Goal: Transaction & Acquisition: Purchase product/service

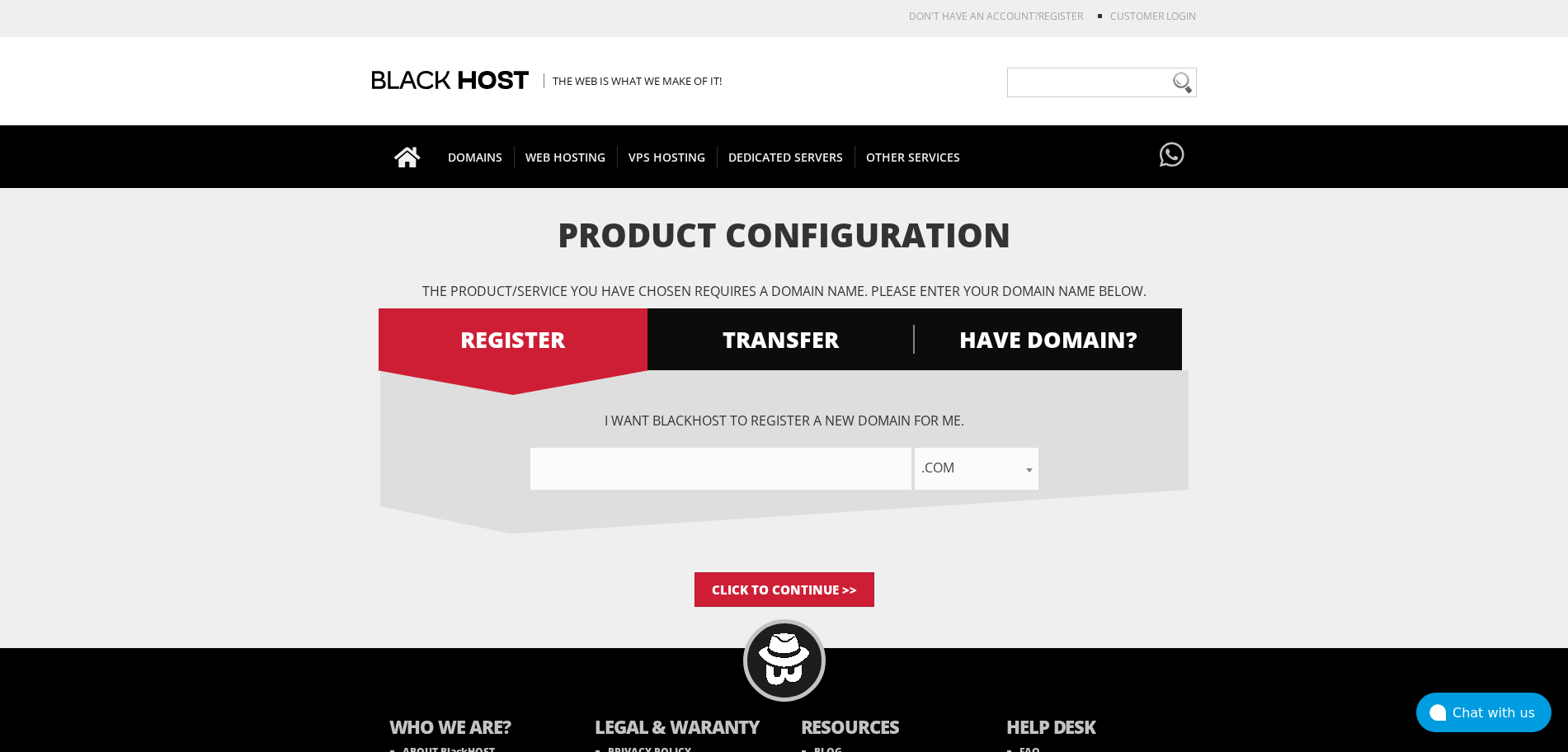
click at [898, 465] on input"] "text" at bounding box center [720, 469] width 381 height 42
click at [1029, 347] on span "HAVE DOMAIN?" at bounding box center [1048, 339] width 269 height 29
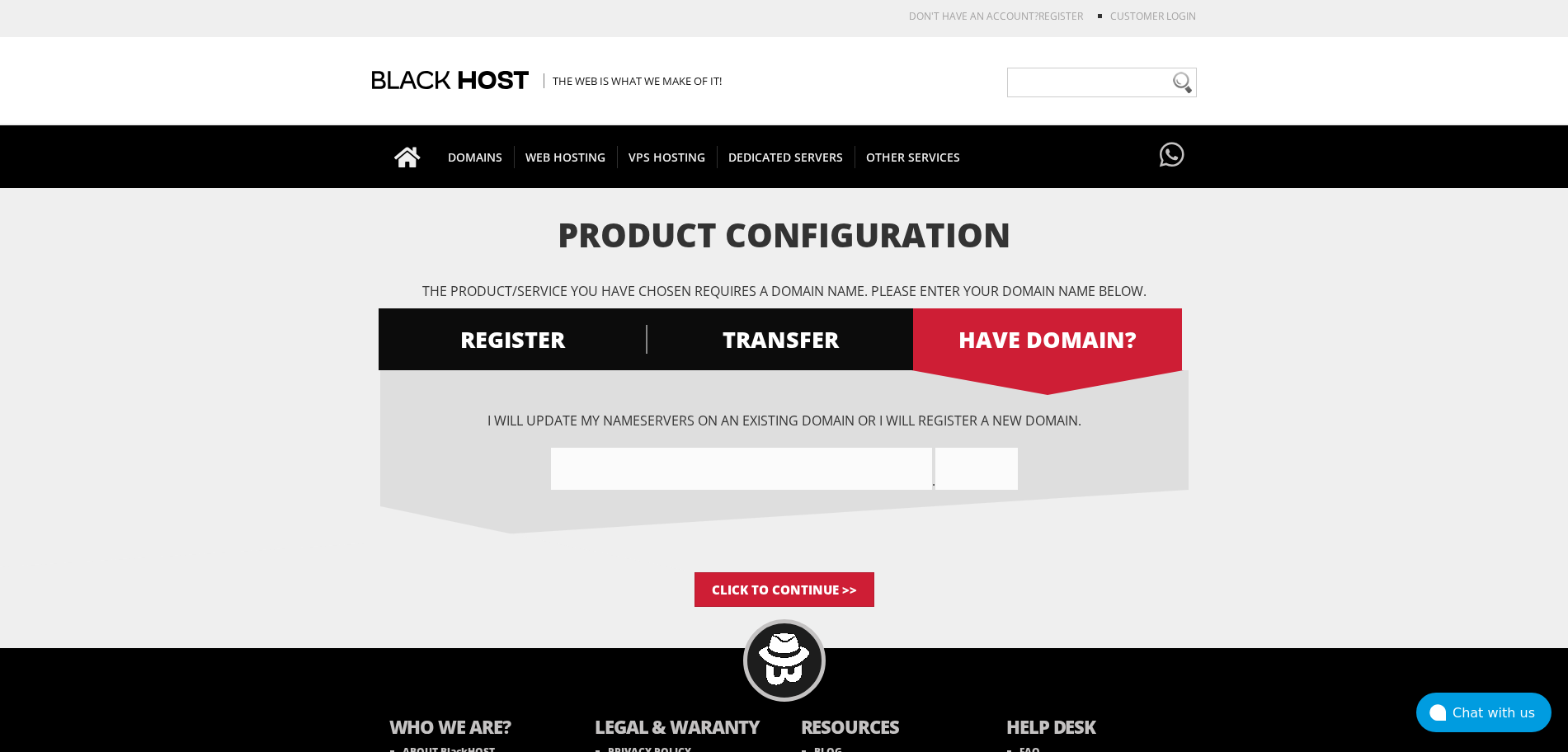
click at [679, 469] on input"] "text" at bounding box center [741, 469] width 381 height 42
type input"] "devis-quote"
type input ".de"
click at [749, 609] on body "CAD CHF EUR GBP JPY MKD RUB USD Don't have an account? REGISTER Customer Login …" at bounding box center [784, 446] width 1568 height 875
click at [731, 592] on input "Click to Continue >>" at bounding box center [784, 590] width 180 height 35
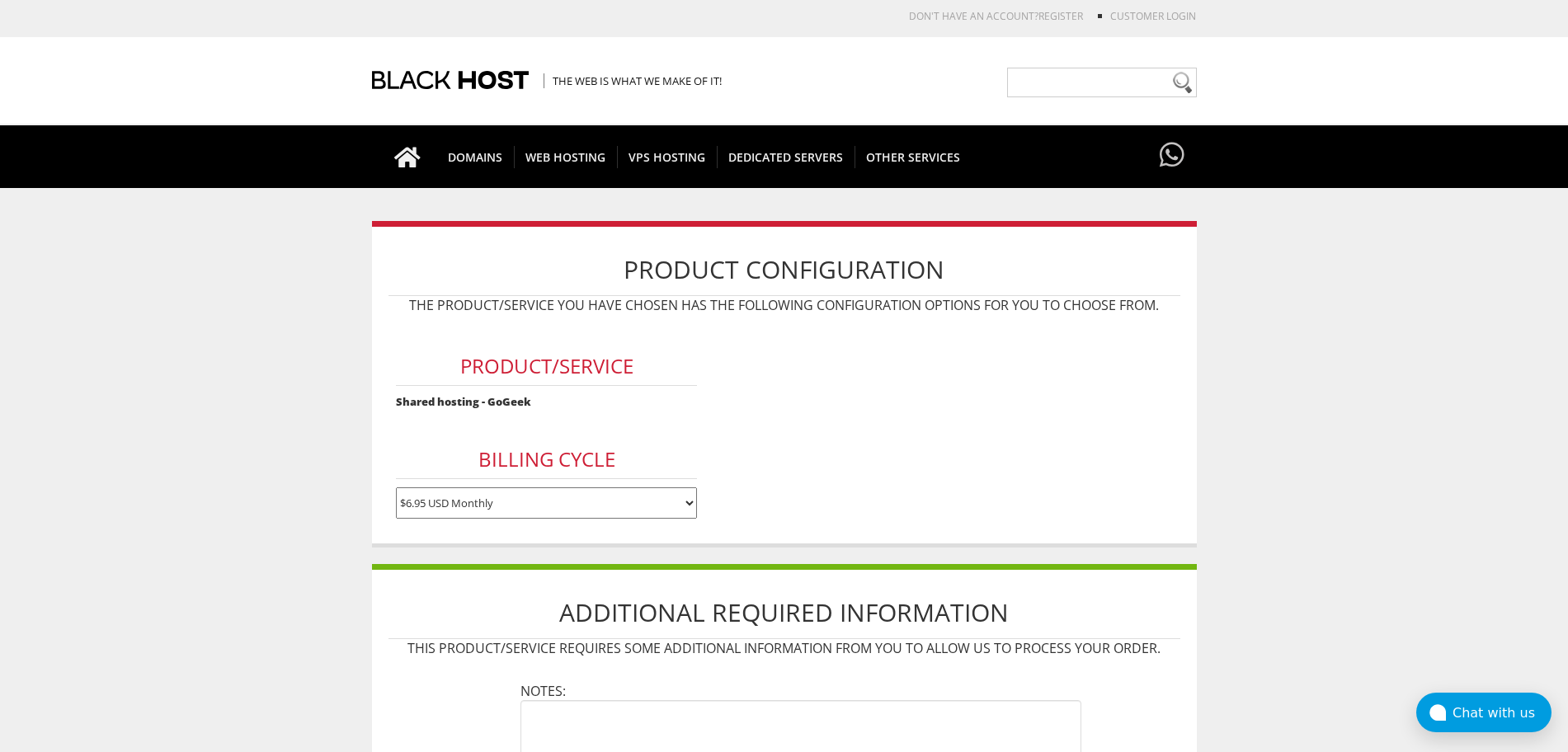
click at [594, 495] on select "$6.95 USD Monthly $64.95 USD Annually $129.90 USD Biennially" at bounding box center [546, 503] width 301 height 31
click at [395, 488] on select "$6.95 USD Monthly $64.95 USD Annually $129.90 USD Biennially" at bounding box center [546, 503] width 301 height 31
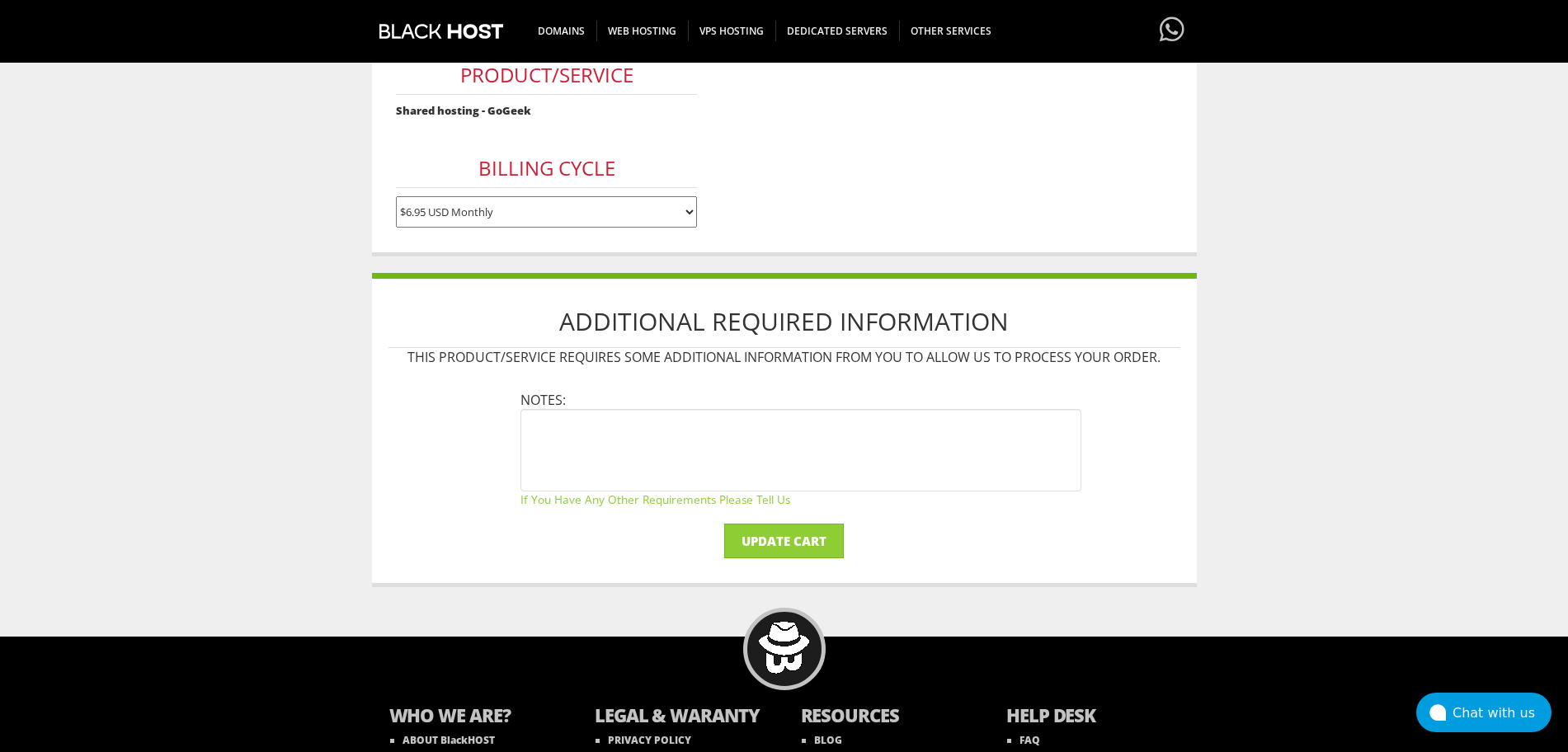
scroll to position [292, 0]
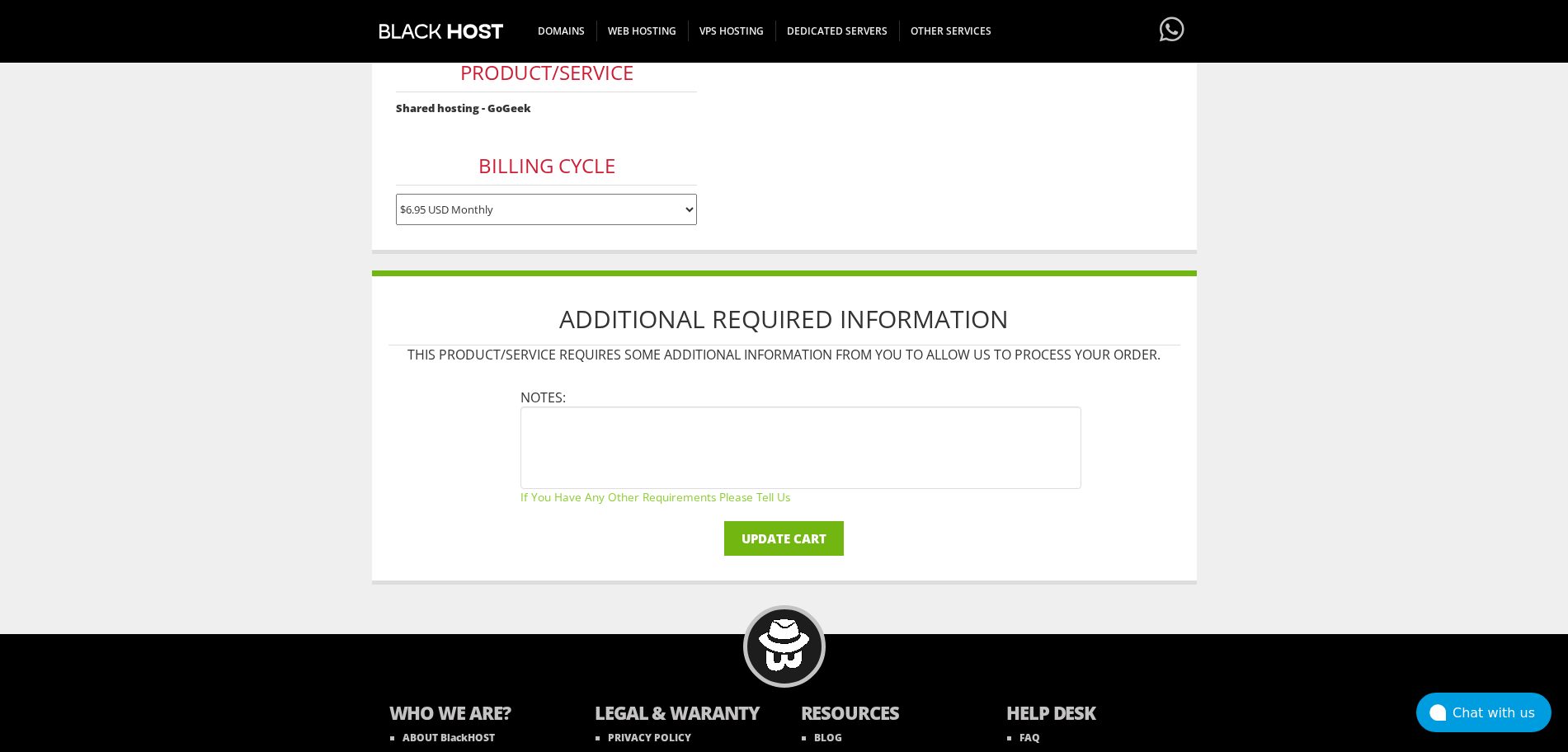
click at [811, 536] on input "Update Cart" at bounding box center [784, 538] width 120 height 35
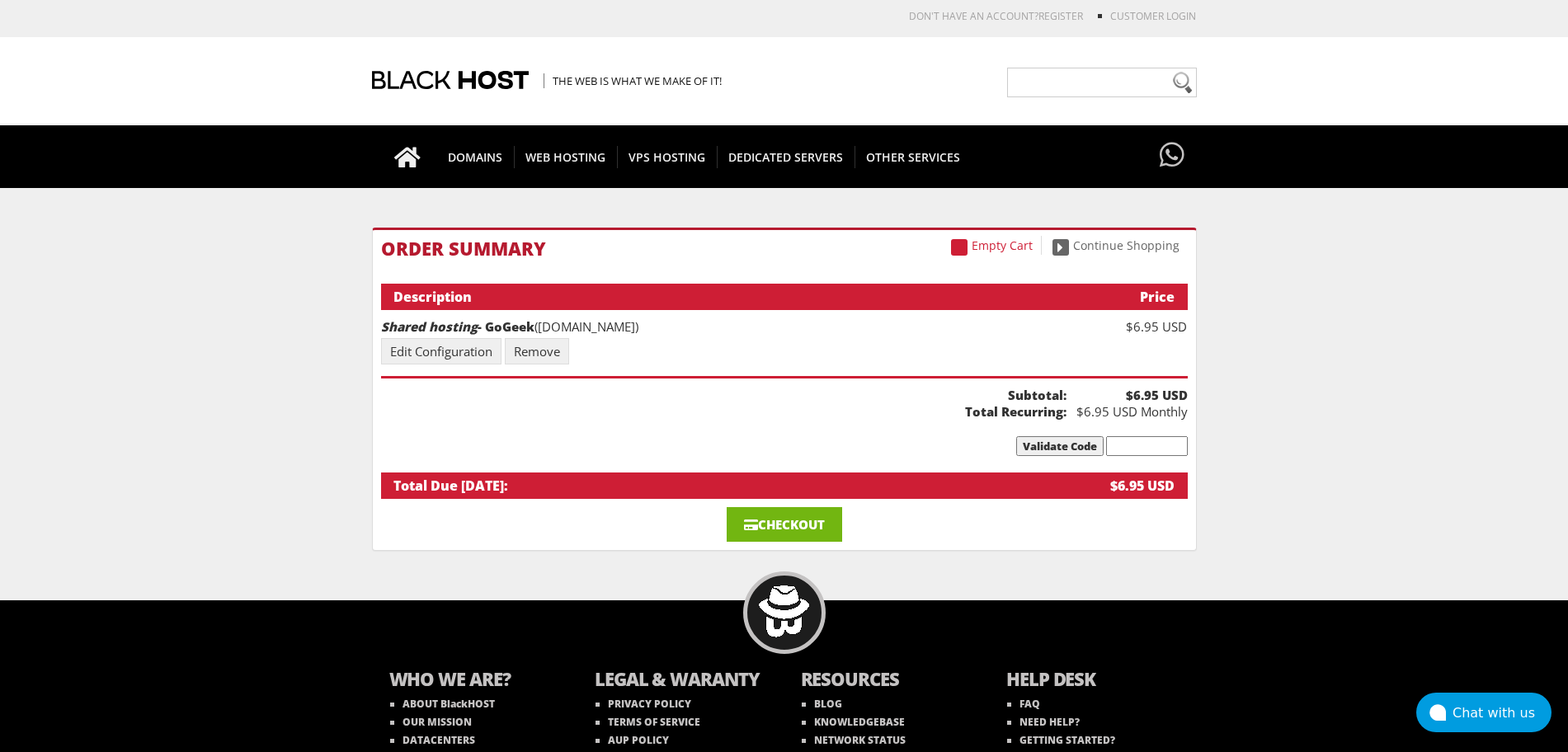
click at [738, 533] on link "Checkout" at bounding box center [784, 524] width 115 height 35
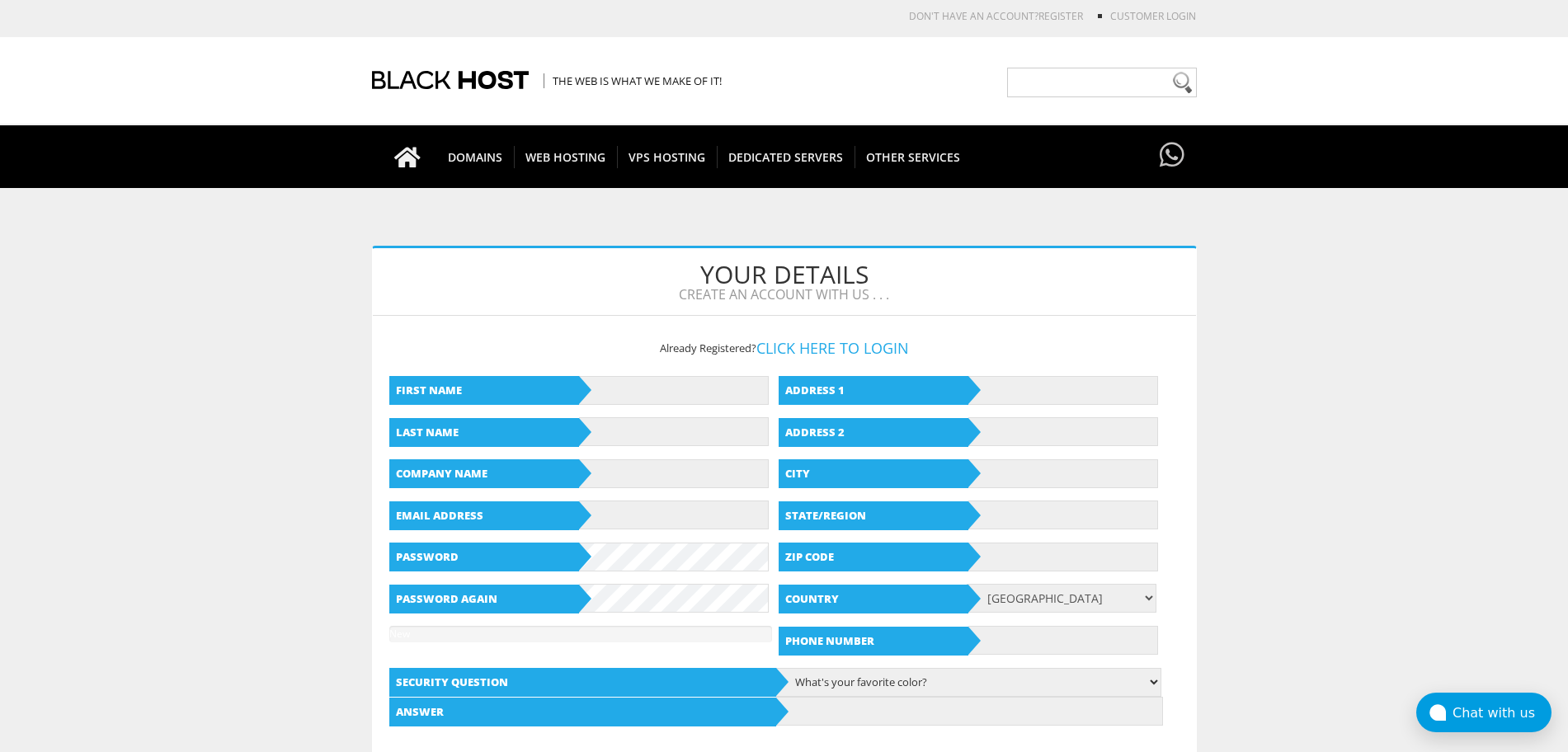
click at [624, 368] on div "First Name Last Name Company Name Email Address Password Password again New Pas…" at bounding box center [583, 510] width 387 height 291
click at [625, 384] on input "text" at bounding box center [674, 390] width 190 height 29
type input "[PERSON_NAME]"
click at [645, 432] on input "text" at bounding box center [674, 431] width 190 height 29
type input "[PERSON_NAME]"
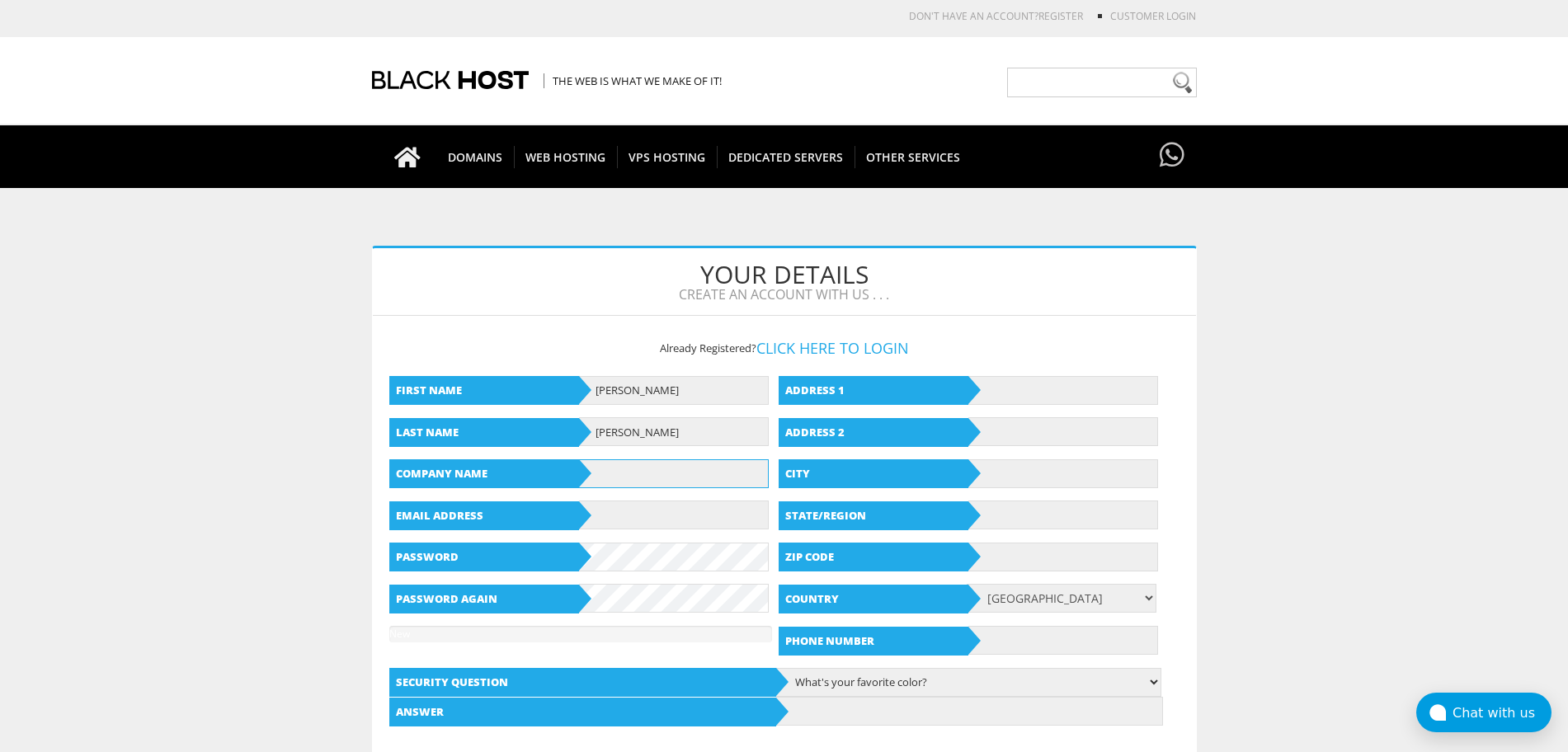
click at [624, 483] on input "text" at bounding box center [674, 473] width 190 height 29
click at [1014, 394] on input "text" at bounding box center [1063, 390] width 190 height 29
type input "[STREET_ADDRESS]"
click at [1028, 474] on input "text" at bounding box center [1063, 473] width 190 height 29
type input "[GEOGRAPHIC_DATA]"
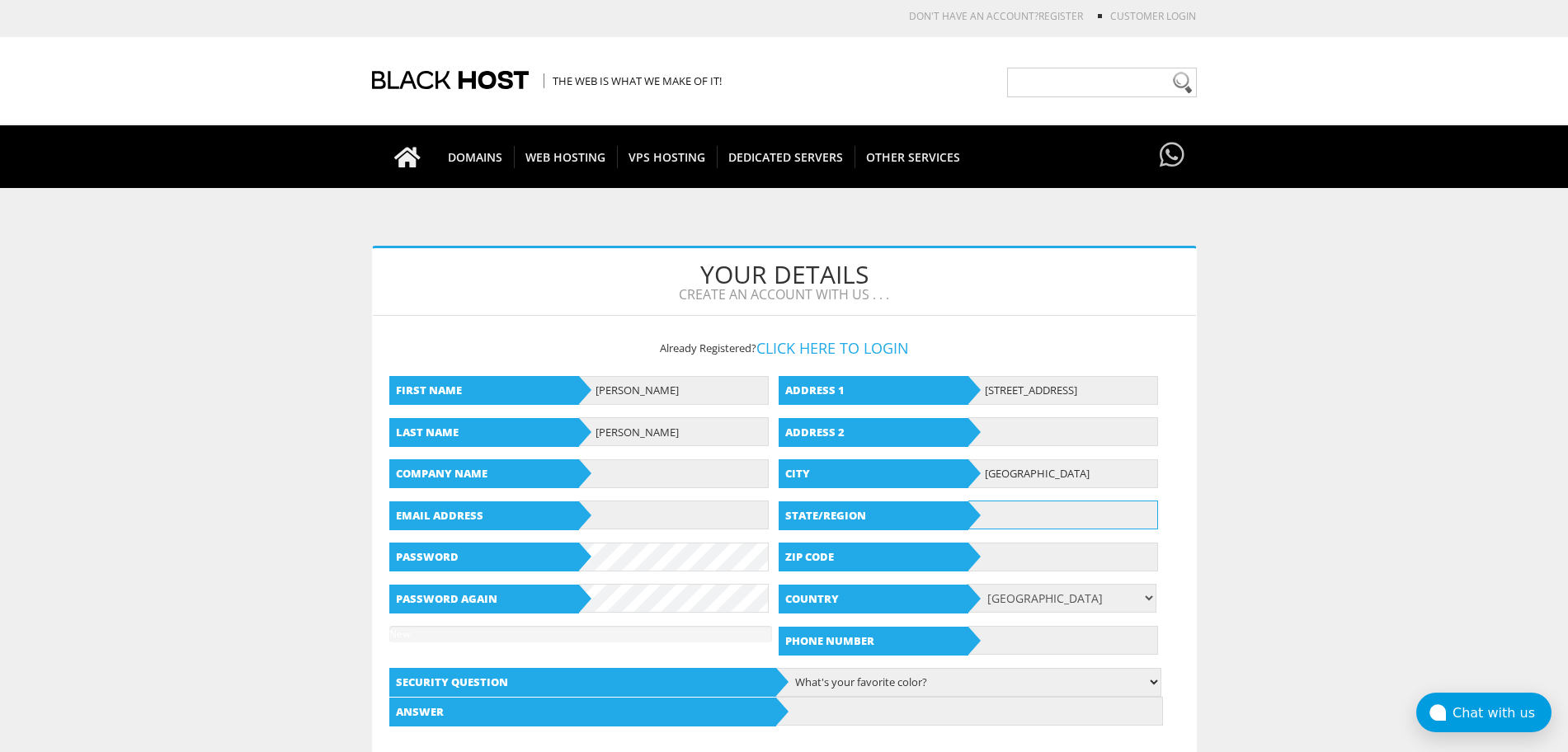
click at [1005, 521] on input "text" at bounding box center [1063, 514] width 190 height 29
type input "Texa"
click at [1039, 552] on input "text" at bounding box center [1063, 557] width 190 height 29
type input "79911"
click at [649, 486] on input "text" at bounding box center [674, 473] width 190 height 29
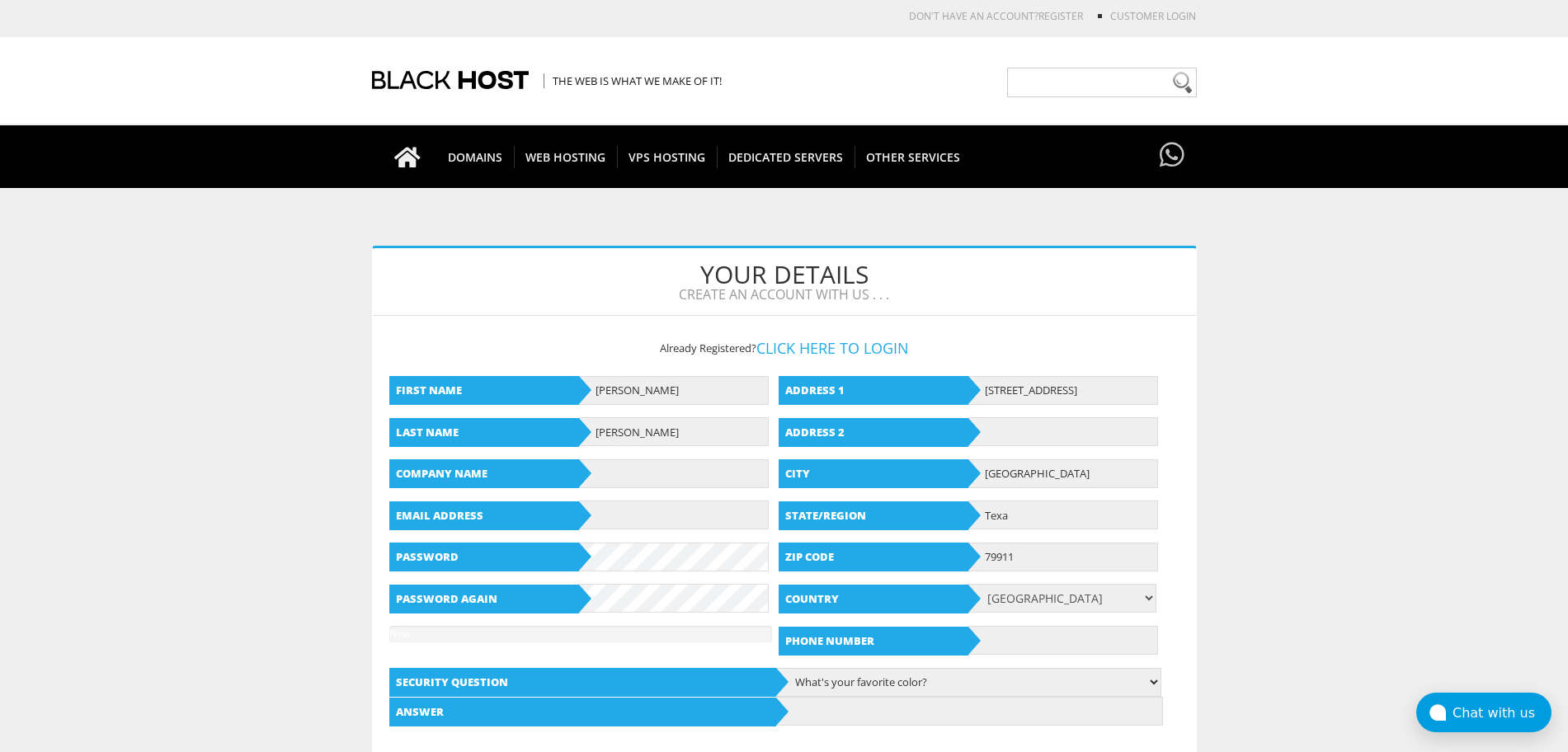
click at [641, 534] on div "First Name [PERSON_NAME] Last Name [PERSON_NAME] Company Name Email Address Pas…" at bounding box center [583, 510] width 387 height 291
click at [627, 515] on input "text" at bounding box center [674, 514] width 190 height 29
type input "[EMAIL_ADDRESS][DOMAIN_NAME]"
click at [631, 576] on div "First Name [PERSON_NAME] Last Name [PERSON_NAME] Company Name Email Address [EM…" at bounding box center [583, 510] width 387 height 291
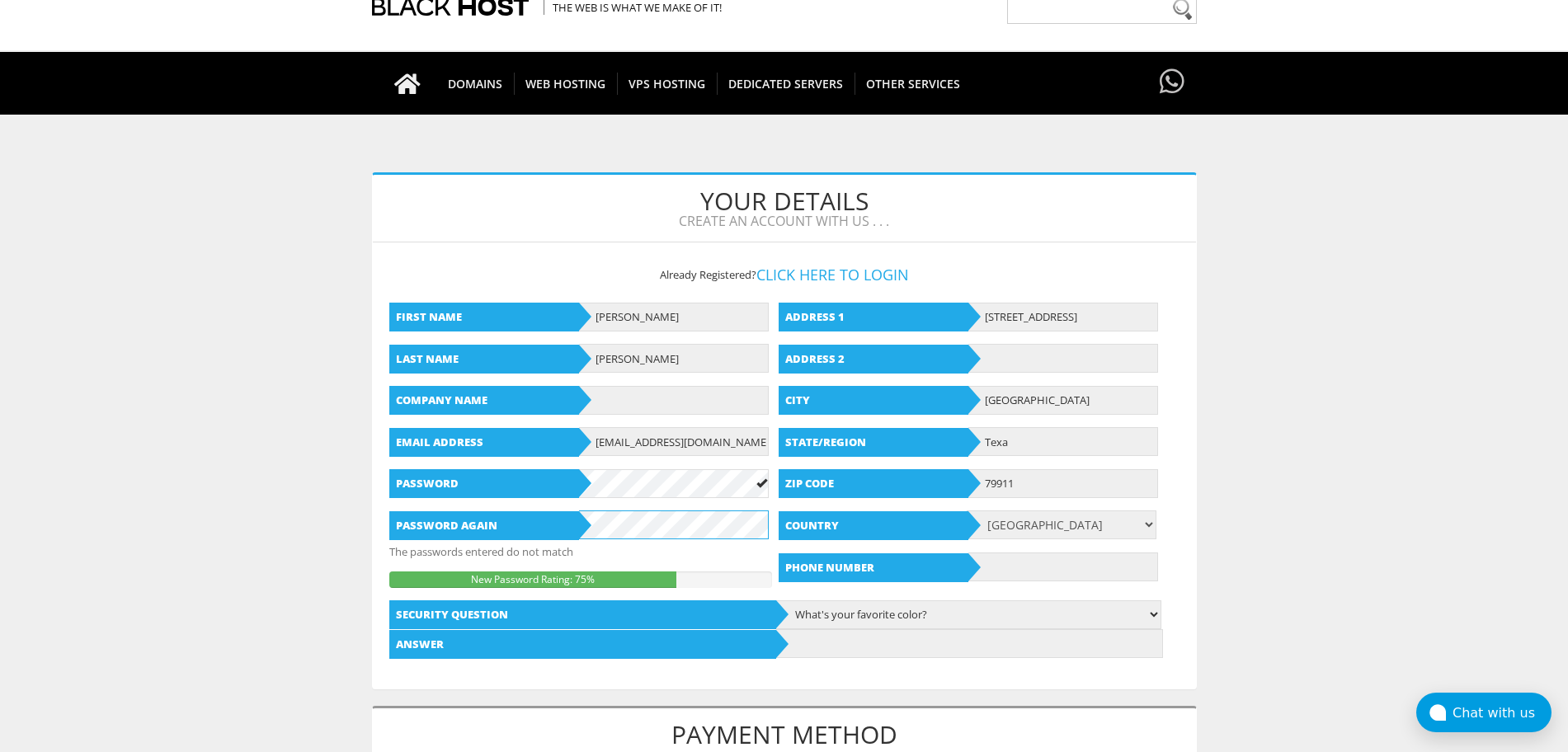
scroll to position [88, 0]
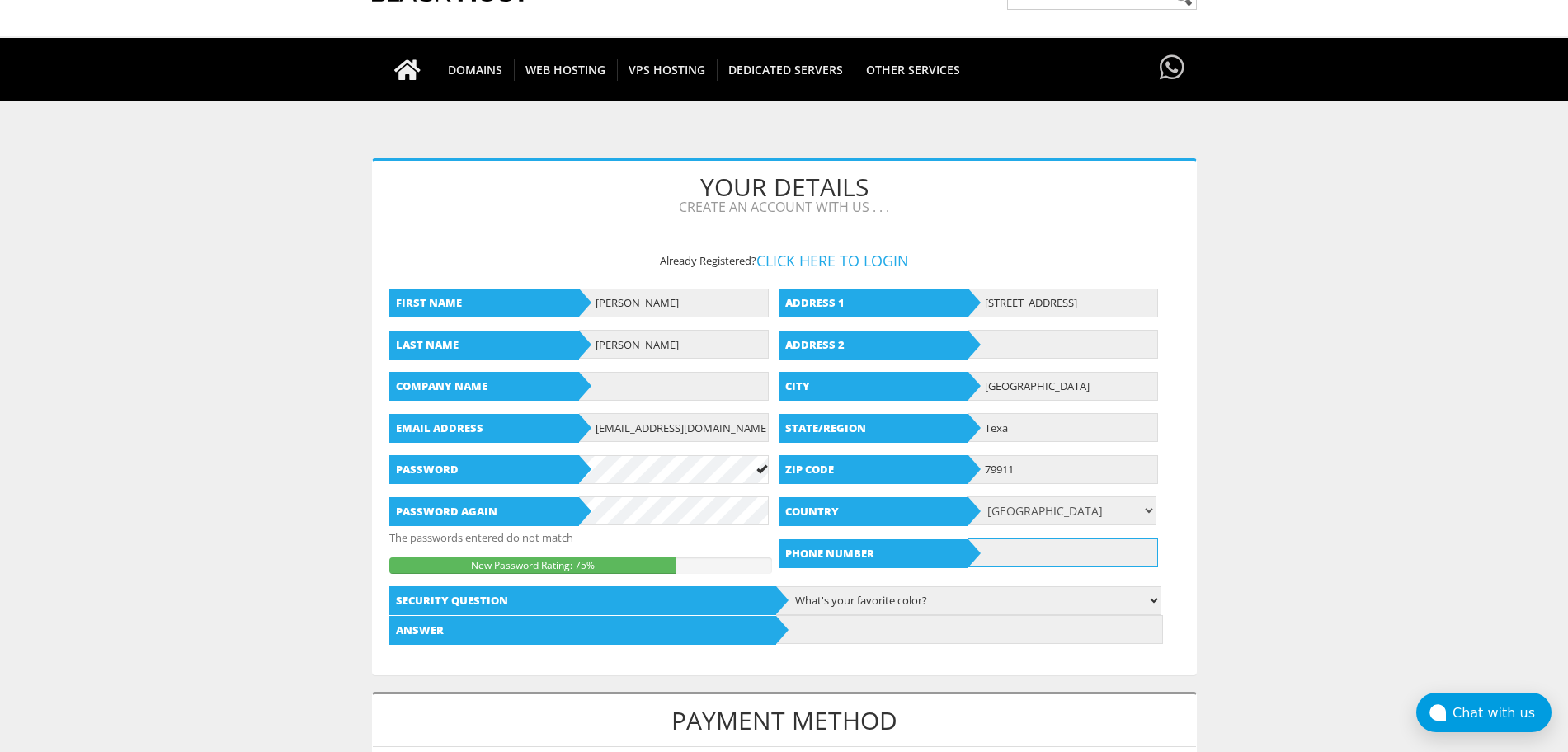
click at [1087, 552] on input "text" at bounding box center [1063, 552] width 190 height 29
type input "[PHONE_NUMBER]"
click at [1070, 607] on select "What's your favorite color? What is the first name of the person you first kiss…" at bounding box center [968, 600] width 387 height 29
click at [1067, 605] on select "What's your favorite color? What is the first name of the person you first kiss…" at bounding box center [968, 600] width 387 height 29
click at [976, 631] on input "text" at bounding box center [970, 629] width 387 height 29
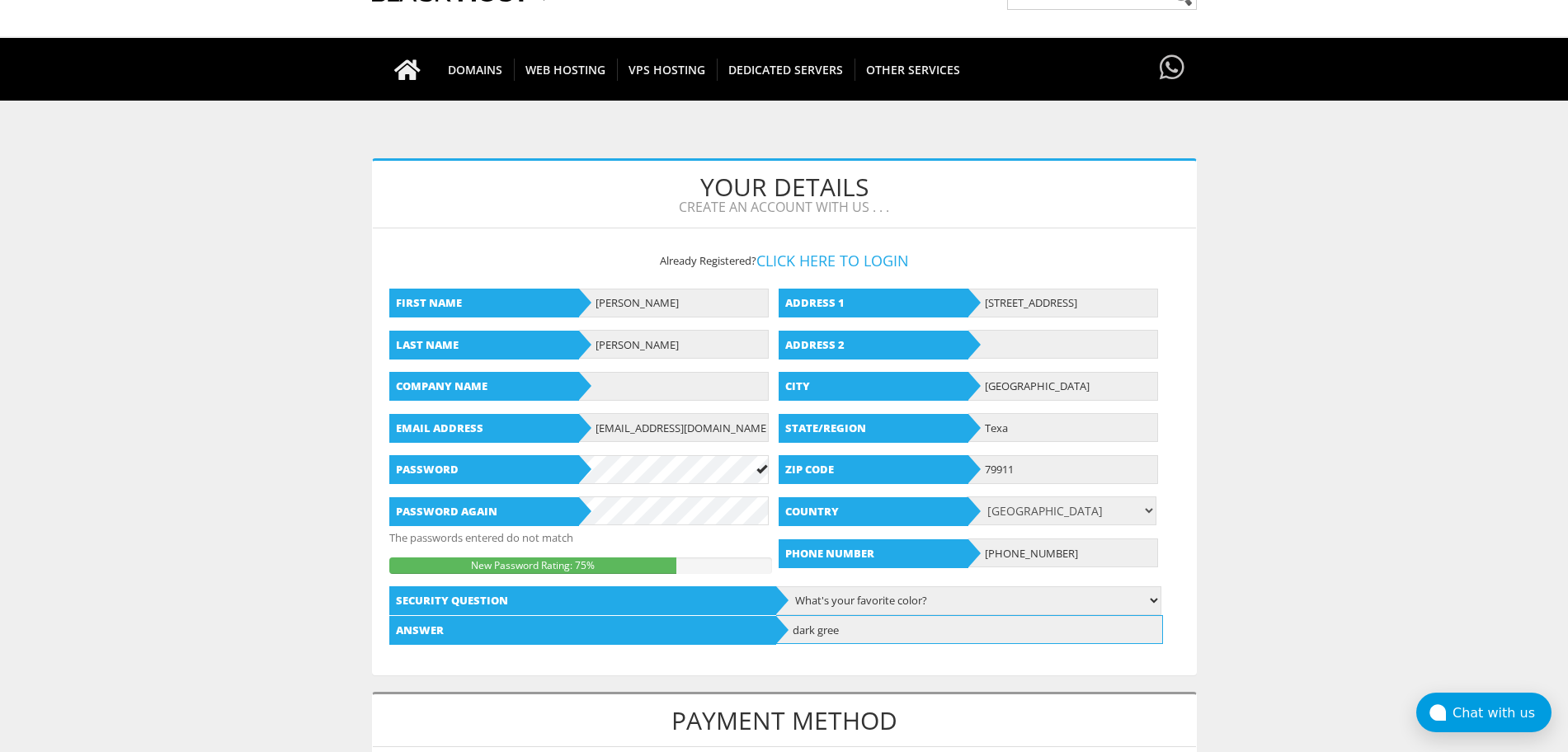
type input "dark green"
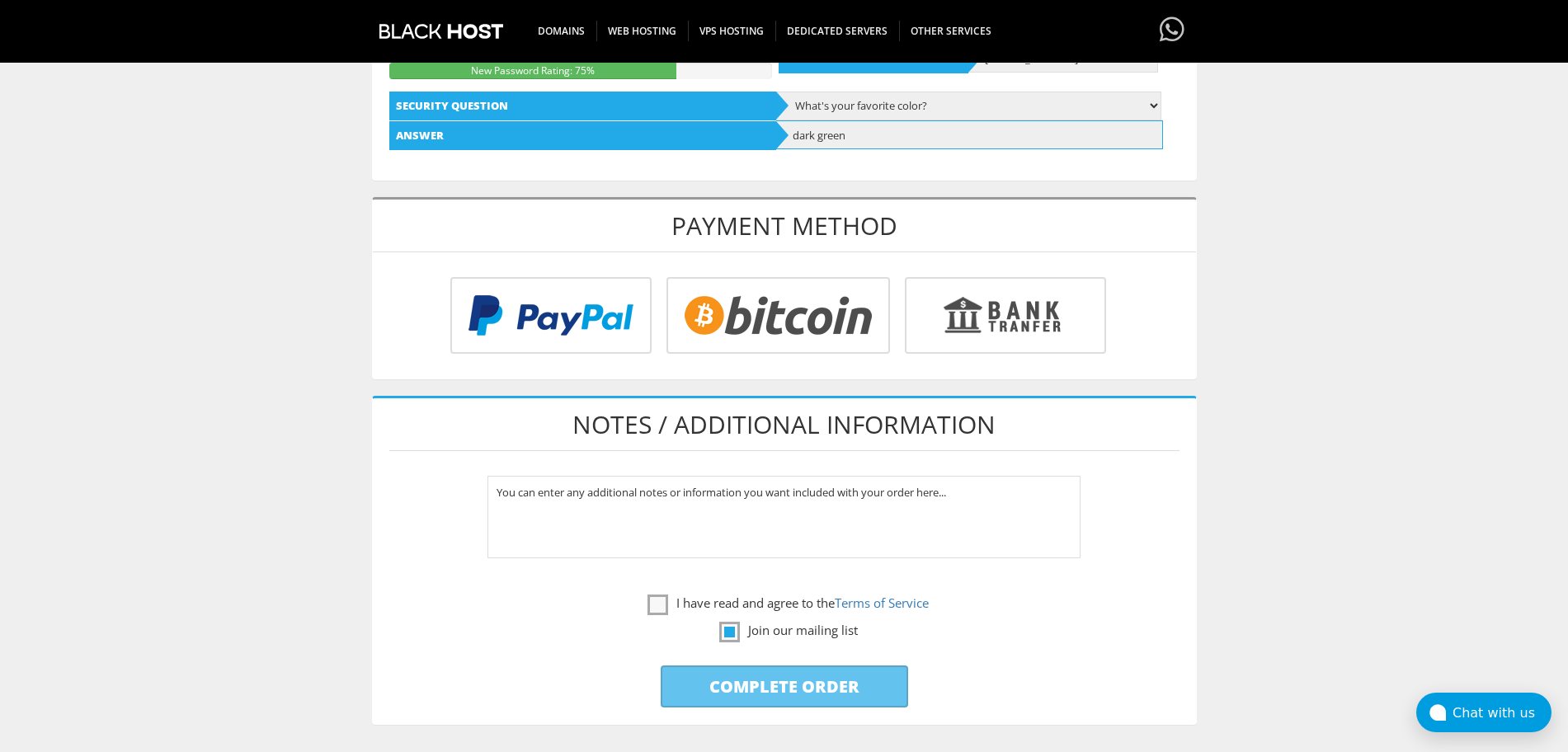
scroll to position [625, 0]
